Goal: Book appointment/travel/reservation

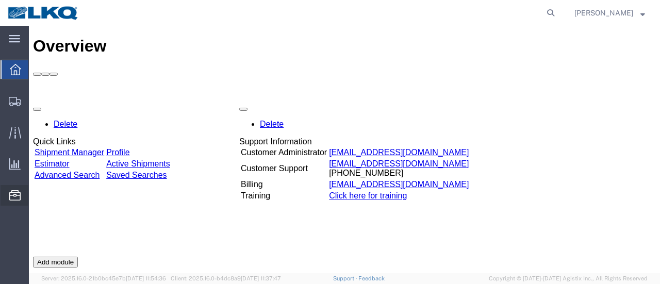
click at [0, 0] on span "Location Appointment" at bounding box center [0, 0] width 0 height 0
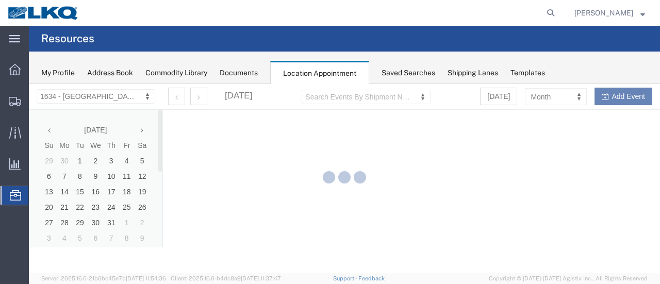
select select "28712"
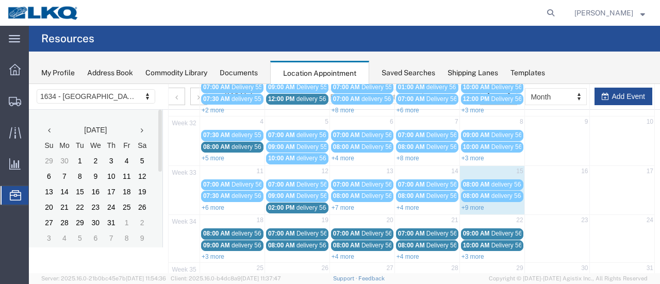
scroll to position [155, 0]
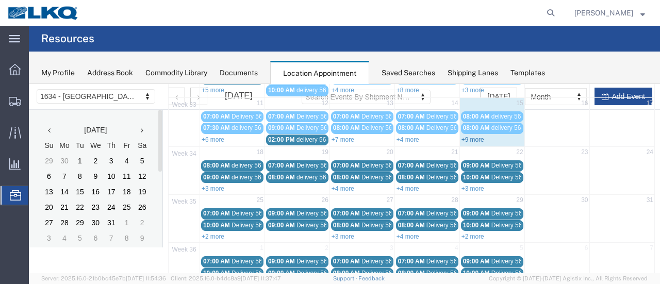
click at [466, 137] on link "+9 more" at bounding box center [472, 139] width 23 height 7
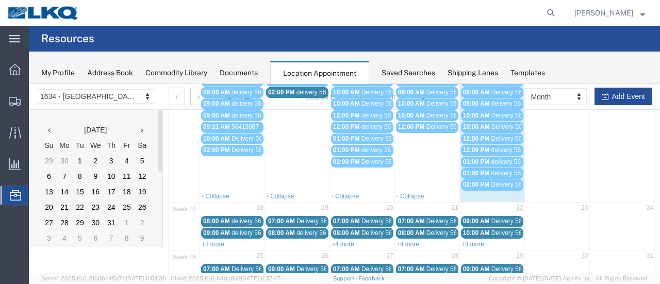
scroll to position [258, 0]
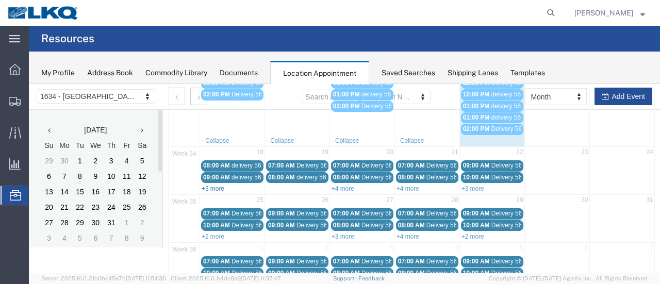
click at [216, 185] on link "+3 more" at bounding box center [212, 188] width 23 height 7
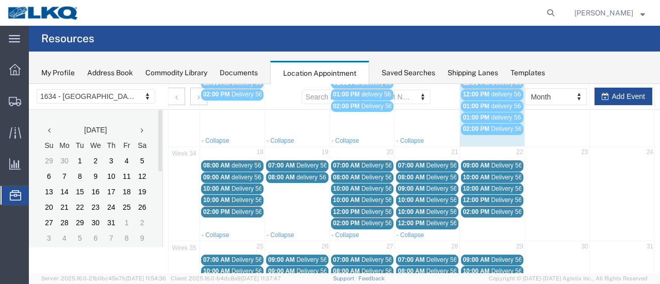
click at [243, 162] on span "delivery 56124151" at bounding box center [256, 165] width 50 height 7
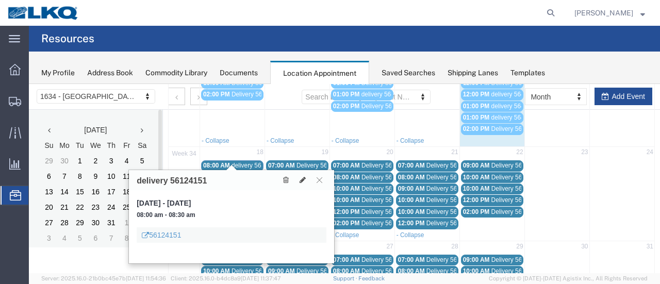
click at [244, 174] on span "delivery 56473099" at bounding box center [256, 177] width 50 height 7
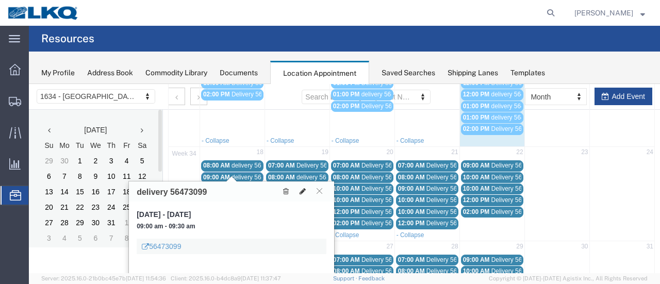
click at [304, 187] on button at bounding box center [302, 191] width 14 height 11
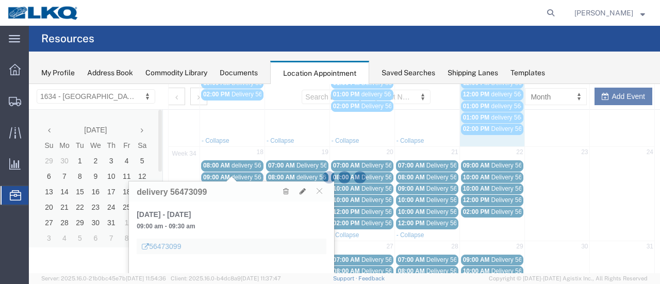
select select "1"
select select
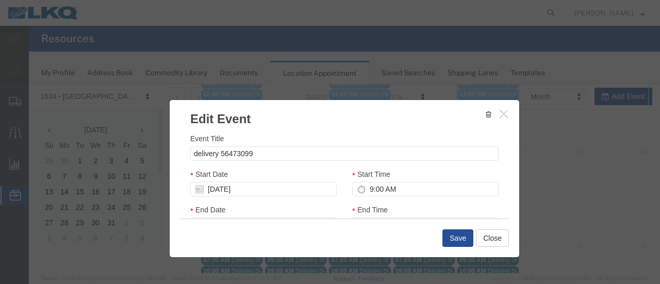
select select
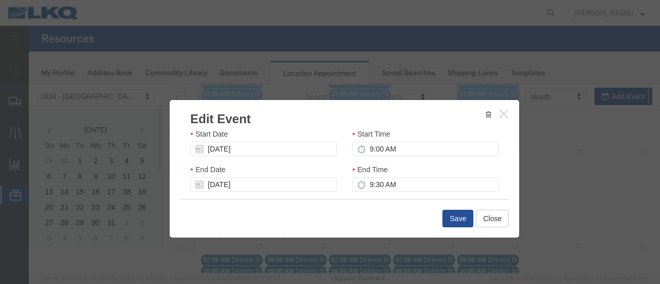
scroll to position [155, 0]
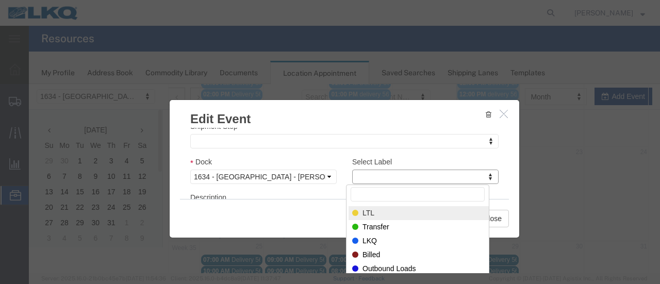
drag, startPoint x: 481, startPoint y: 178, endPoint x: 477, endPoint y: 183, distance: 6.6
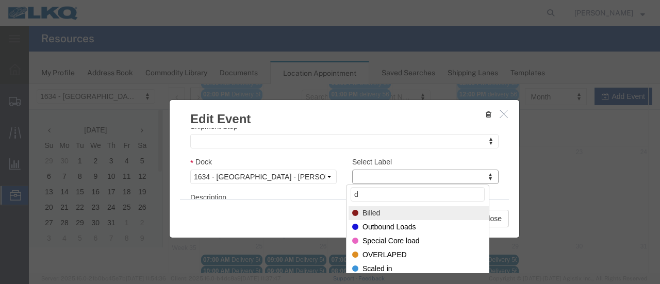
type input "de"
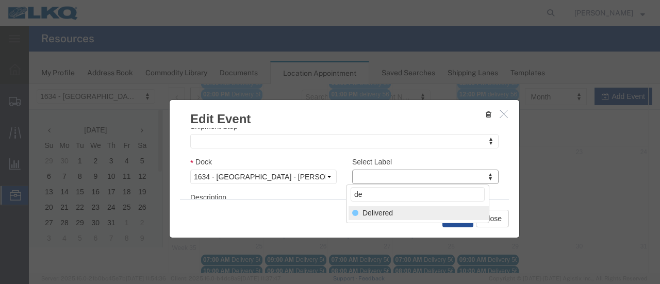
select select "40"
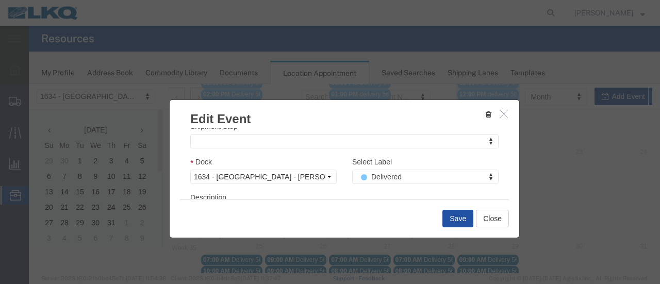
click at [450, 216] on button "Save" at bounding box center [457, 219] width 31 height 18
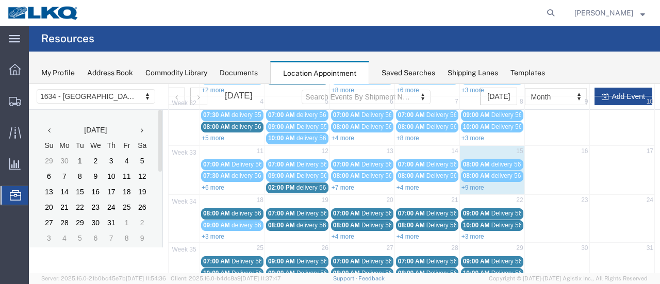
scroll to position [117, 0]
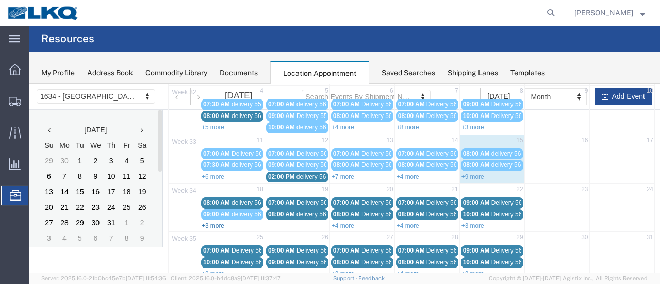
click at [212, 222] on link "+3 more" at bounding box center [212, 225] width 23 height 7
